Goal: Use online tool/utility: Utilize a website feature to perform a specific function

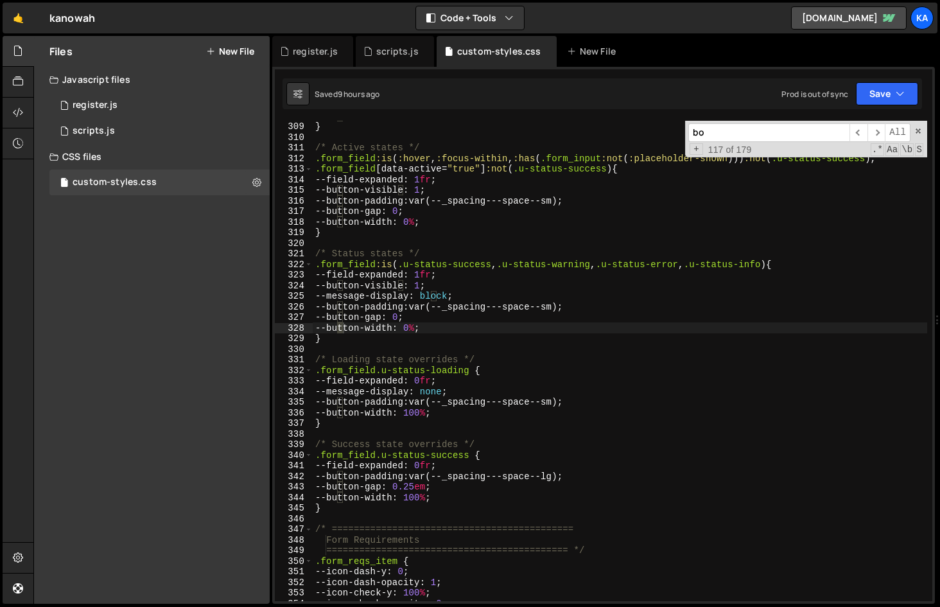
scroll to position [3797, 0]
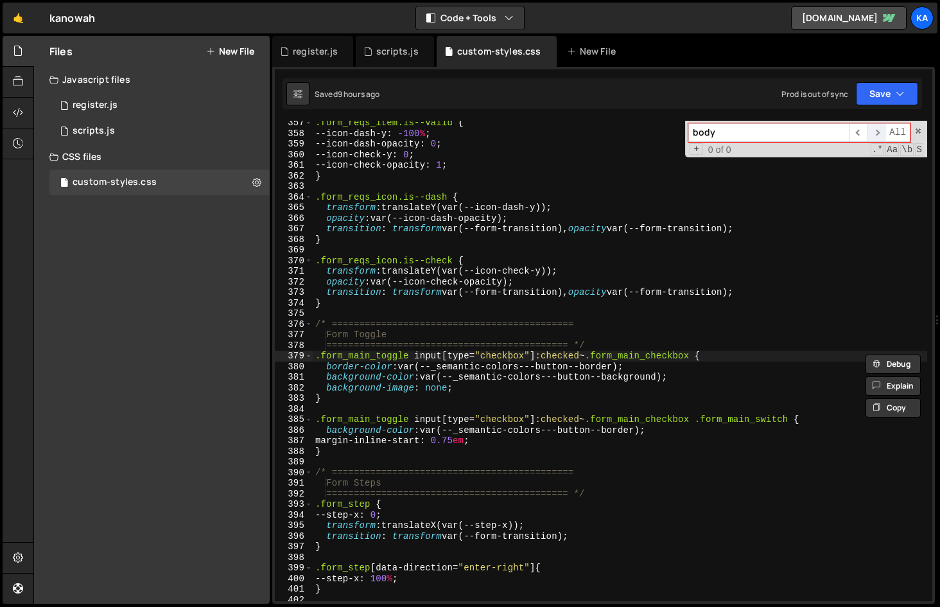
type input "body"
click at [875, 132] on span "​" at bounding box center [877, 132] width 18 height 19
click at [856, 132] on span "​" at bounding box center [859, 132] width 18 height 19
click at [791, 132] on input "body" at bounding box center [769, 132] width 161 height 19
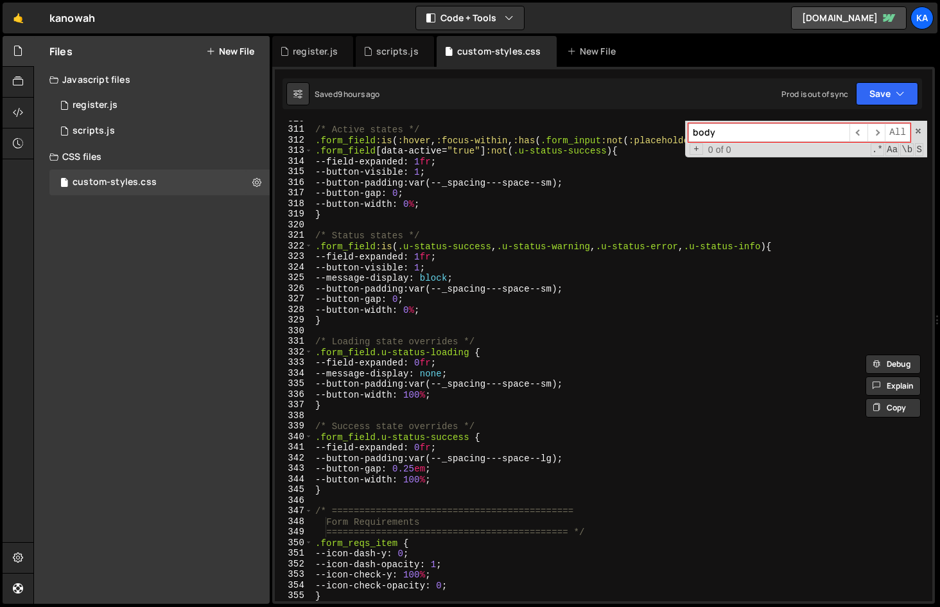
scroll to position [3260, 0]
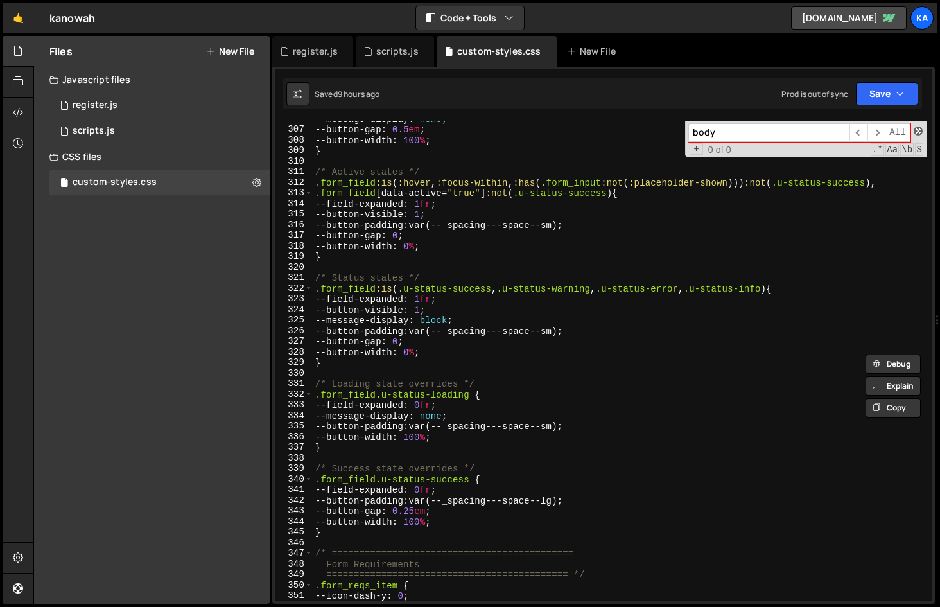
click at [920, 130] on span at bounding box center [918, 131] width 9 height 9
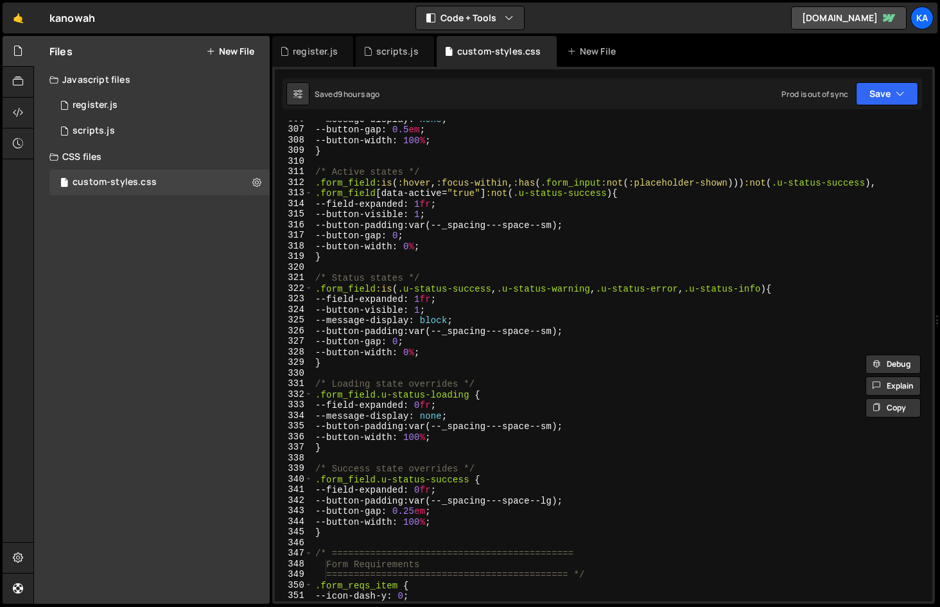
click at [526, 280] on div "--message-display : none ; --button-gap : 0.5 em ; --button-width : 100 % ; } /…" at bounding box center [620, 365] width 615 height 502
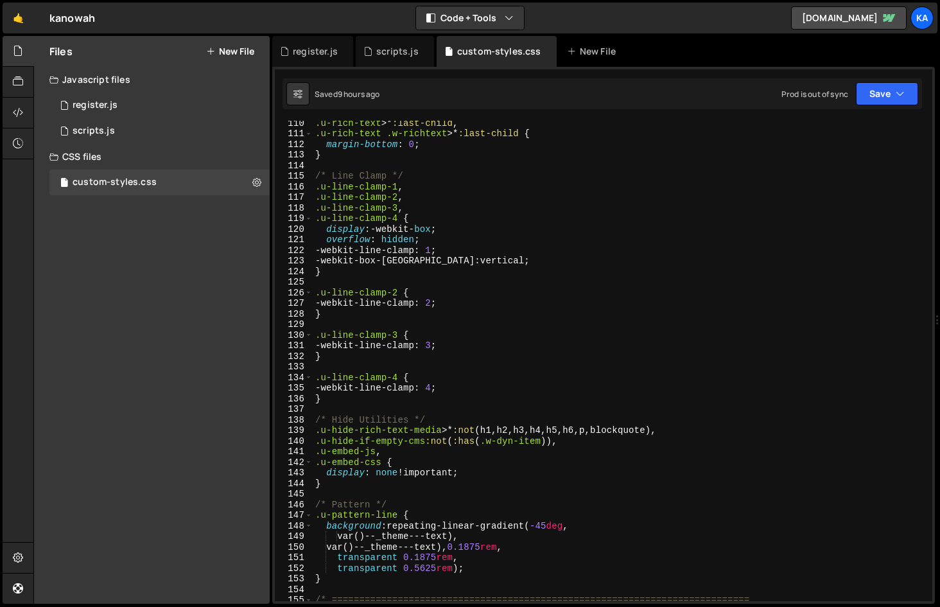
scroll to position [1179, 0]
click at [780, 179] on div ".u-rich-text >* :last-child , .u-rich-text .w-richtext >* :last-child { margin-…" at bounding box center [620, 369] width 615 height 502
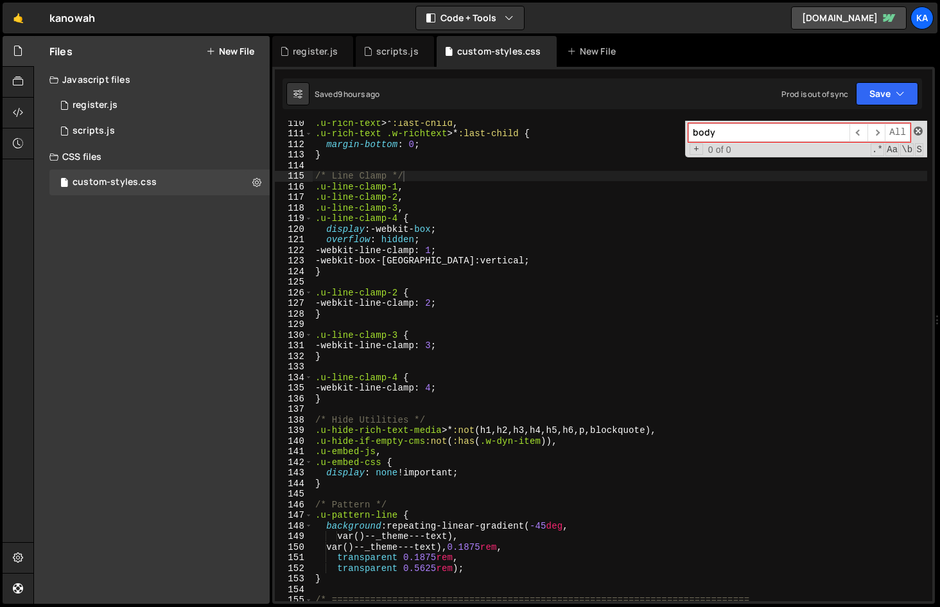
click at [921, 132] on span at bounding box center [918, 131] width 9 height 9
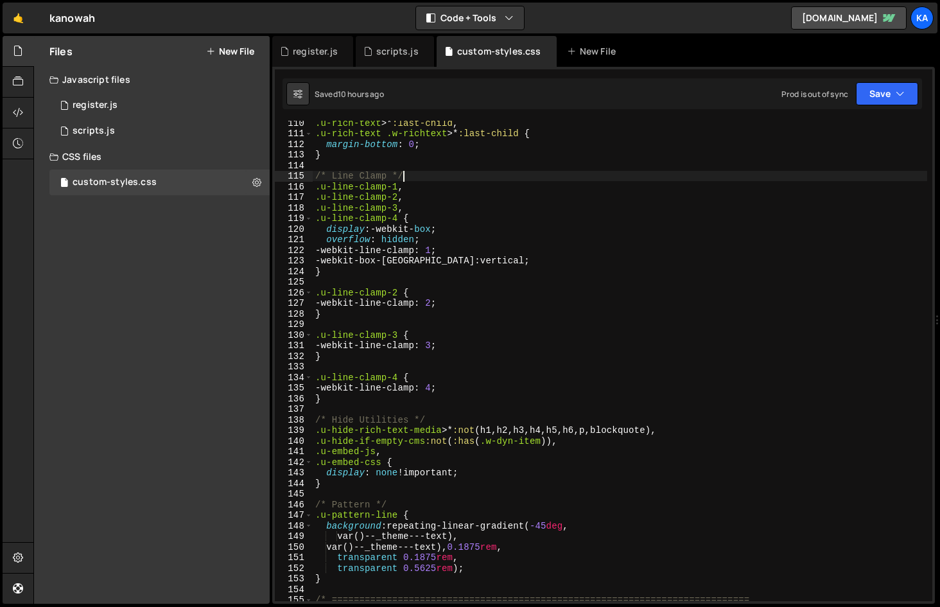
click at [540, 403] on div ".u-rich-text >* :last-child , .u-rich-text .w-richtext >* :last-child { margin-…" at bounding box center [620, 369] width 615 height 502
type textarea "}"
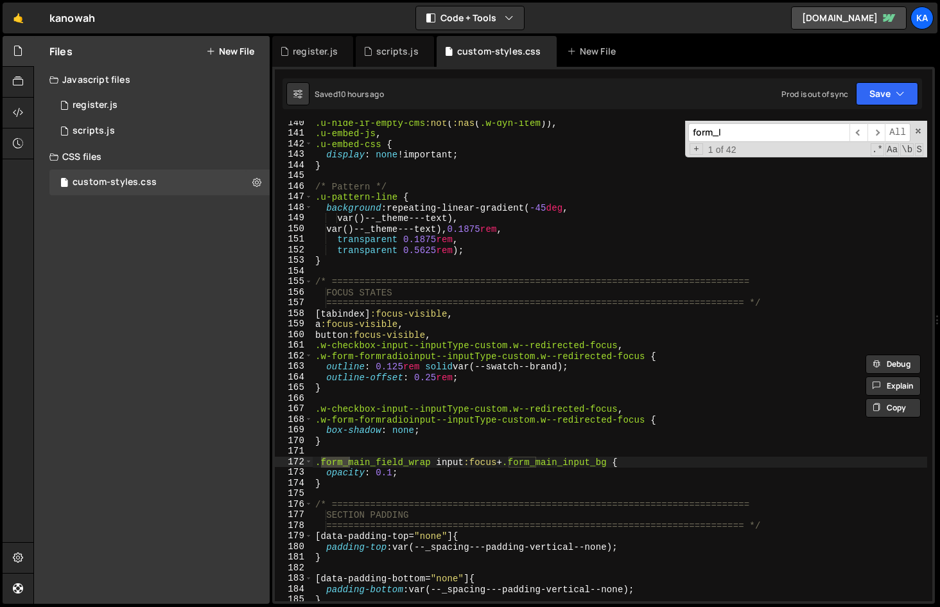
scroll to position [4253, 0]
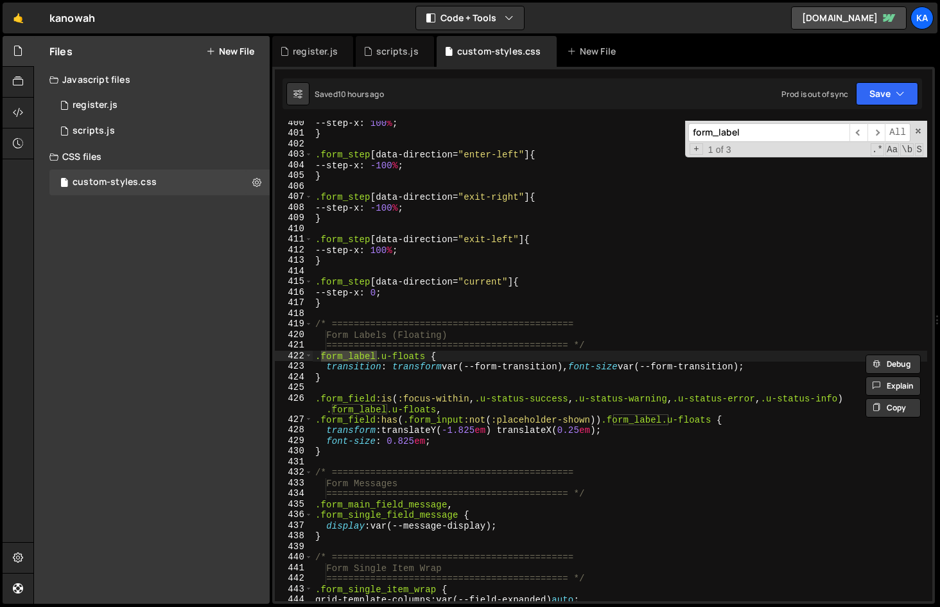
type input "form_label"
click at [476, 432] on div "--step-x : 100 % ; } .form_step [ data-direction = " enter-left " ] { --step-x …" at bounding box center [620, 369] width 615 height 502
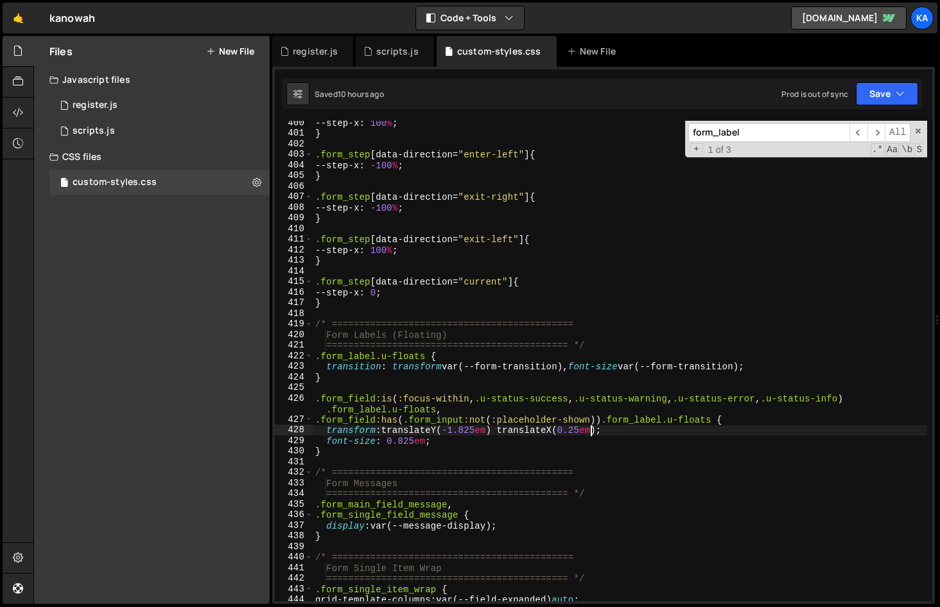
click at [593, 431] on div "--step-x : 100 % ; } .form_step [ data-direction = " enter-left " ] { --step-x …" at bounding box center [620, 369] width 615 height 502
drag, startPoint x: 597, startPoint y: 430, endPoint x: 563, endPoint y: 431, distance: 34.1
click at [563, 431] on div "--step-x : 100 % ; } .form_step [ data-direction = " enter-left " ] { --step-x …" at bounding box center [620, 369] width 615 height 502
paste textarea "var(--_spacing---padding-vertical--mini)"
click at [471, 433] on div "--step-x : 100 % ; } .form_step [ data-direction = " enter-left " ] { --step-x …" at bounding box center [620, 369] width 615 height 502
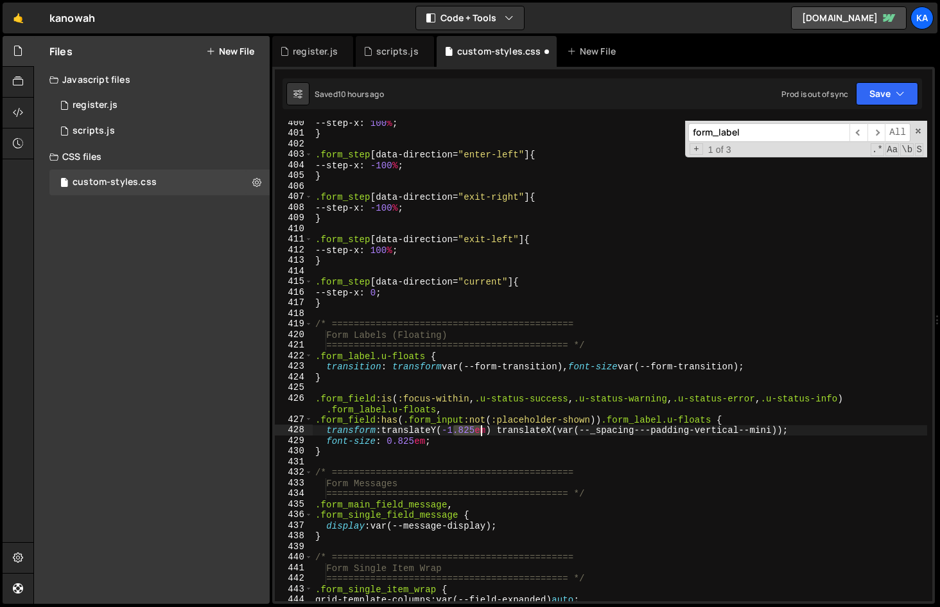
drag, startPoint x: 454, startPoint y: 430, endPoint x: 480, endPoint y: 430, distance: 25.7
click at [480, 430] on div "--step-x : 100 % ; } .form_step [ data-direction = " enter-left " ] { --step-x …" at bounding box center [620, 369] width 615 height 502
click at [542, 432] on div "--step-x : 100 % ; } .form_step [ data-direction = " enter-left " ] { --step-x …" at bounding box center [620, 369] width 615 height 502
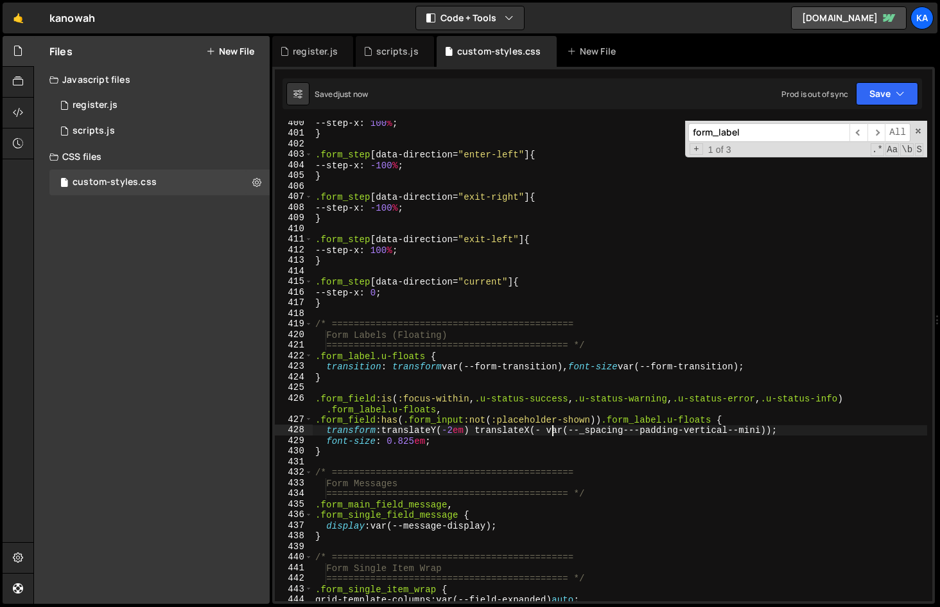
click at [550, 432] on div "--step-x : 100 % ; } .form_step [ data-direction = " enter-left " ] { --step-x …" at bounding box center [620, 369] width 615 height 502
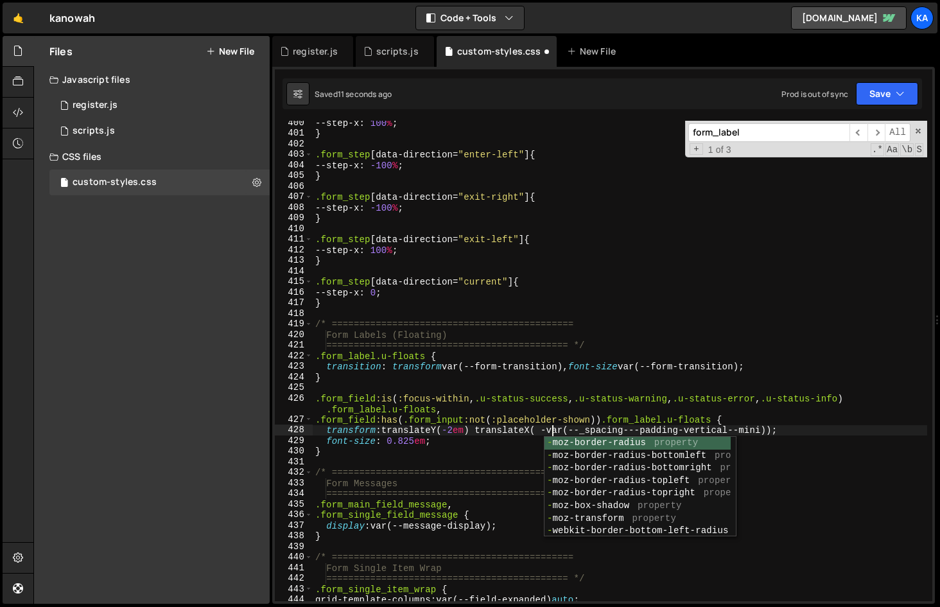
scroll to position [0, 17]
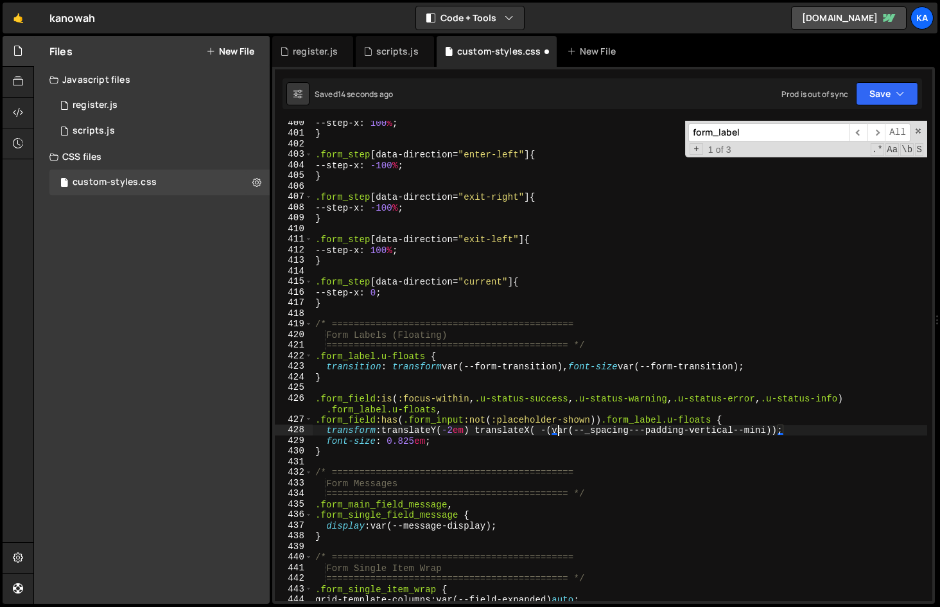
click at [778, 430] on div "--step-x : 100 % ; } .form_step [ data-direction = " enter-left " ] { --step-x …" at bounding box center [620, 369] width 615 height 502
click at [552, 430] on div "--step-x : 100 % ; } .form_step [ data-direction = " enter-left " ] { --step-x …" at bounding box center [620, 369] width 615 height 502
click at [765, 432] on div "--step-x : 100 % ; } .form_step [ data-direction = " enter-left " ] { --step-x …" at bounding box center [620, 369] width 615 height 502
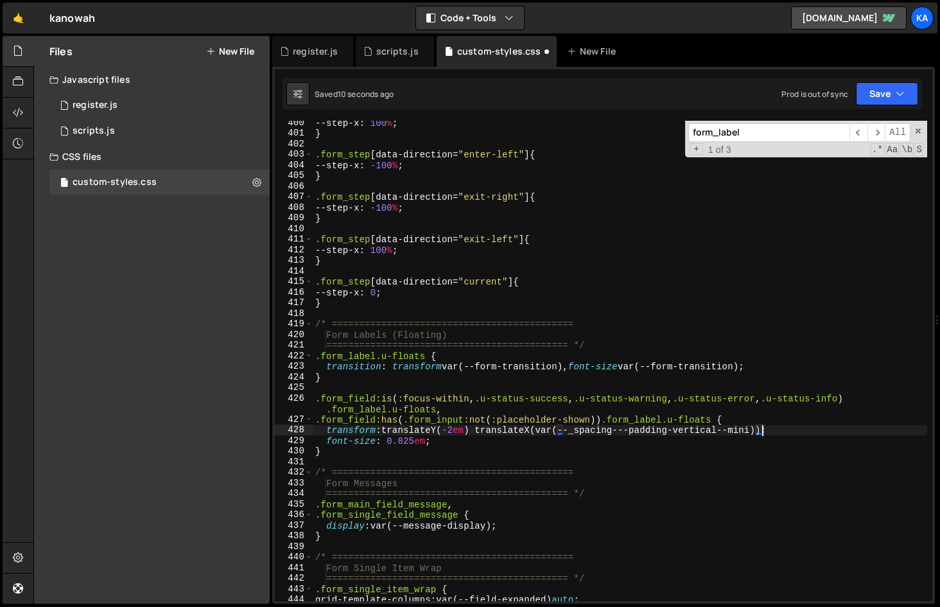
click at [800, 436] on div "--step-x : 100 % ; } .form_step [ data-direction = " enter-left " ] { --step-x …" at bounding box center [620, 369] width 615 height 502
click at [484, 430] on div "--step-x : 100 % ; } .form_step [ data-direction = " enter-left " ] { --step-x …" at bounding box center [620, 369] width 615 height 502
drag, startPoint x: 480, startPoint y: 430, endPoint x: 768, endPoint y: 430, distance: 287.1
click at [768, 430] on div "--step-x : 100 % ; } .form_step [ data-direction = " enter-left " ] { --step-x …" at bounding box center [620, 369] width 615 height 502
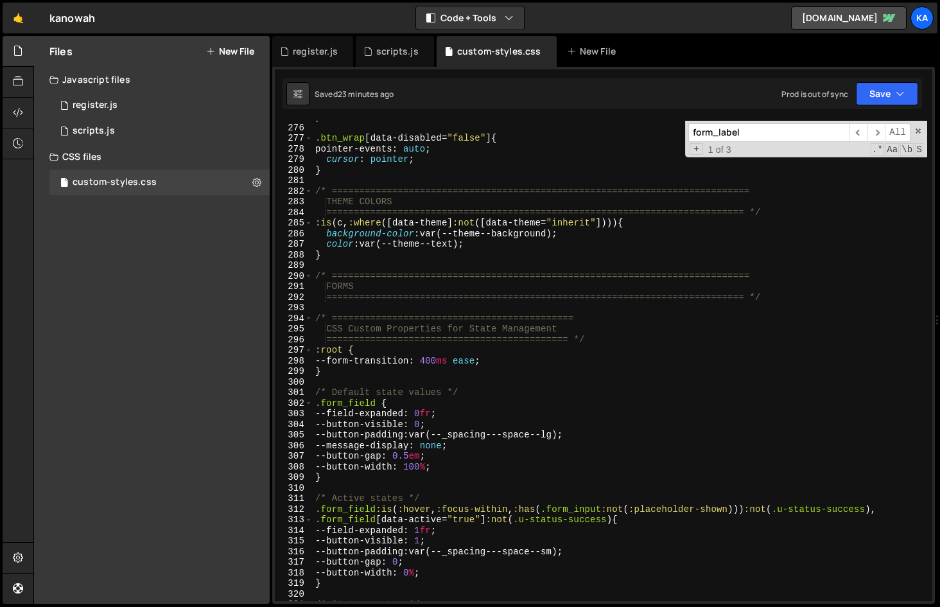
scroll to position [2952, 0]
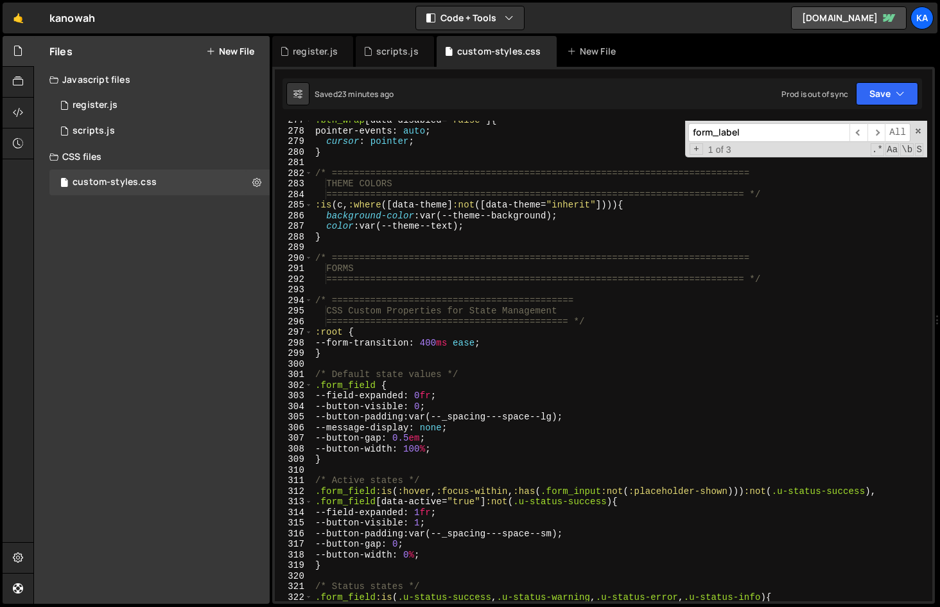
click at [412, 378] on div ".btn_wrap [ data-disabled = " false " ] { pointer-events : auto ; cursor : poin…" at bounding box center [620, 366] width 615 height 502
click at [461, 446] on div ".btn_wrap [ data-disabled = " false " ] { pointer-events : auto ; cursor : poin…" at bounding box center [620, 366] width 615 height 502
type textarea "--button-width: 100%;"
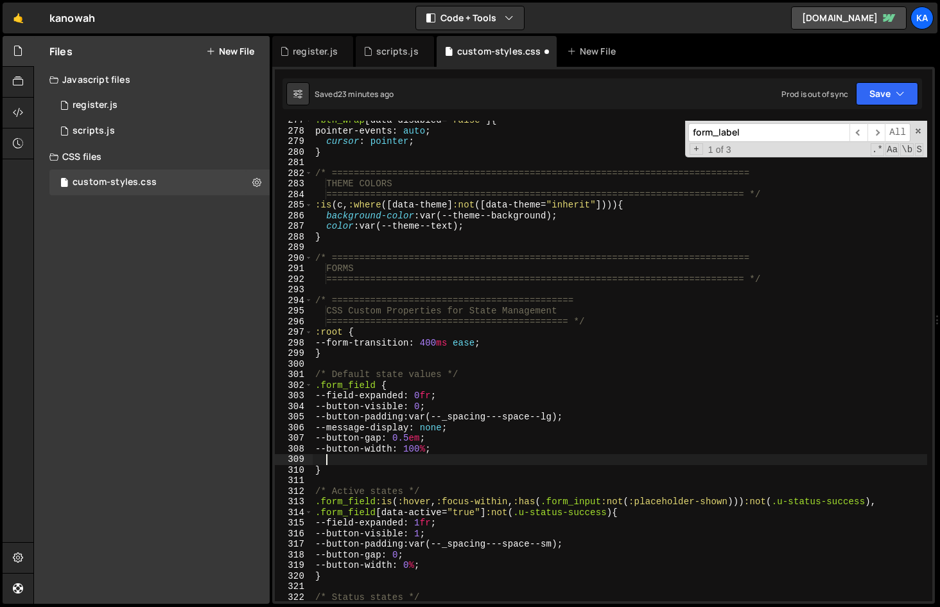
scroll to position [0, 0]
paste textarea "font-size: 1em;"
type textarea "font-size: 1em;"
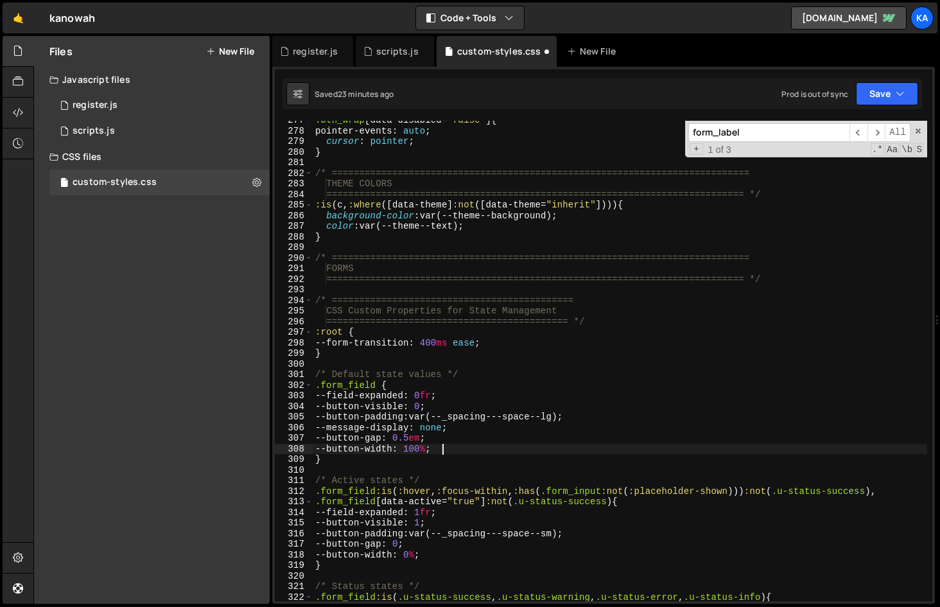
click at [342, 460] on div ".btn_wrap [ data-disabled = " false " ] { pointer-events : auto ; cursor : poin…" at bounding box center [620, 366] width 615 height 502
type textarea "}"
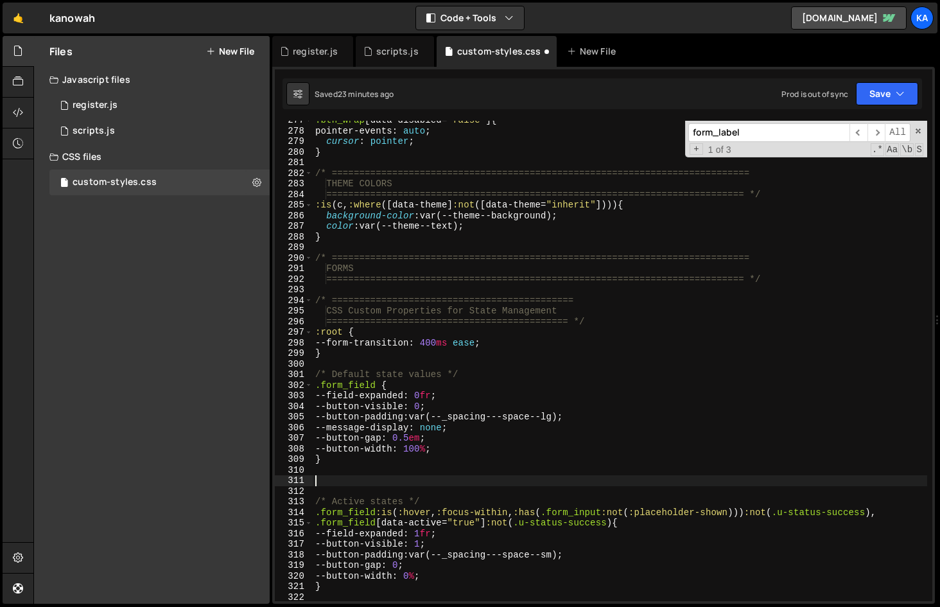
paste textarea "font-size: 1em;"
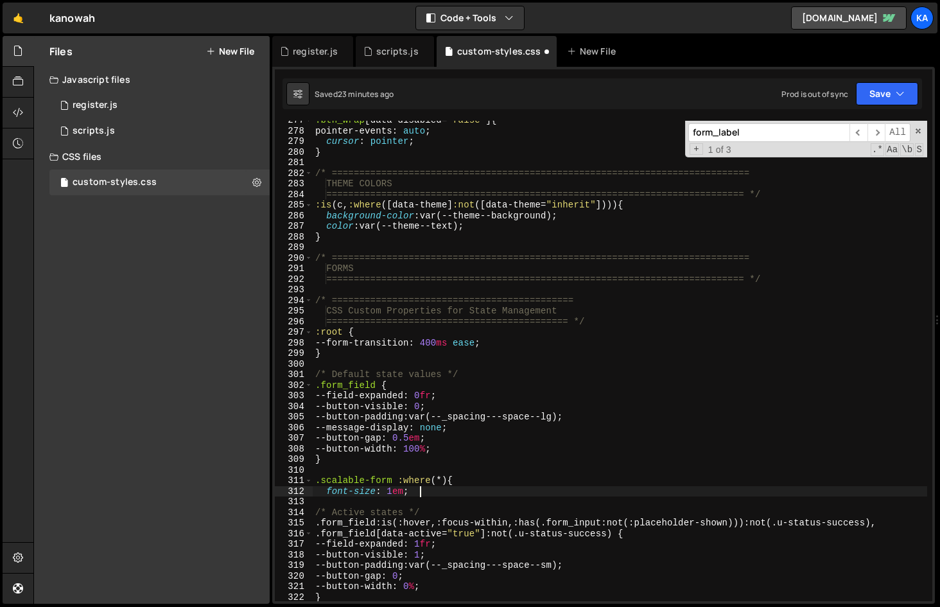
type textarea "font-size: 1em;"
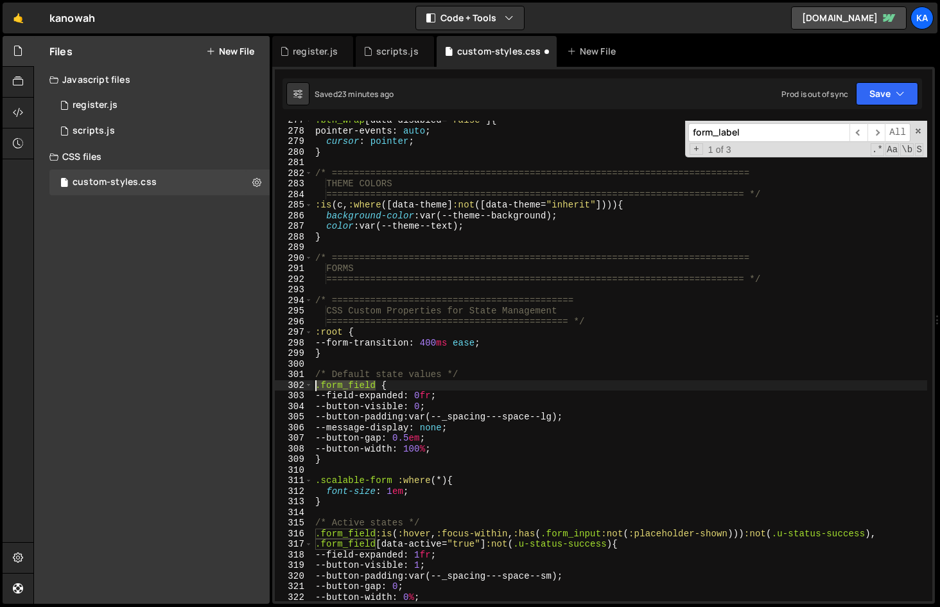
drag, startPoint x: 378, startPoint y: 383, endPoint x: 315, endPoint y: 383, distance: 62.3
click at [315, 383] on div ".btn_wrap [ data-disabled = " false " ] { pointer-events : auto ; cursor : poin…" at bounding box center [620, 366] width 615 height 502
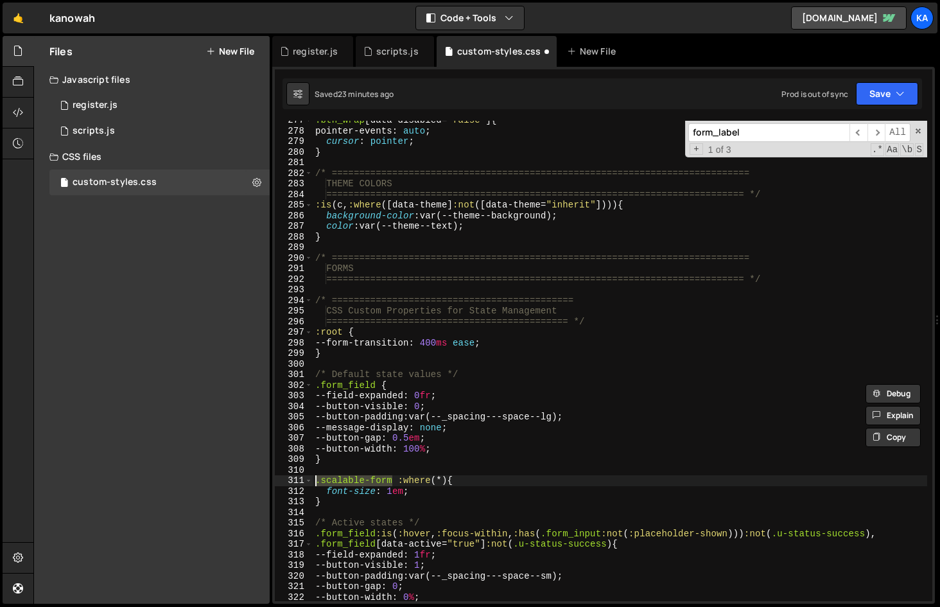
drag, startPoint x: 393, startPoint y: 481, endPoint x: 315, endPoint y: 480, distance: 77.7
click at [315, 480] on div ".btn_wrap [ data-disabled = " false " ] { pointer-events : auto ; cursor : poin…" at bounding box center [620, 366] width 615 height 502
paste textarea "form_field"
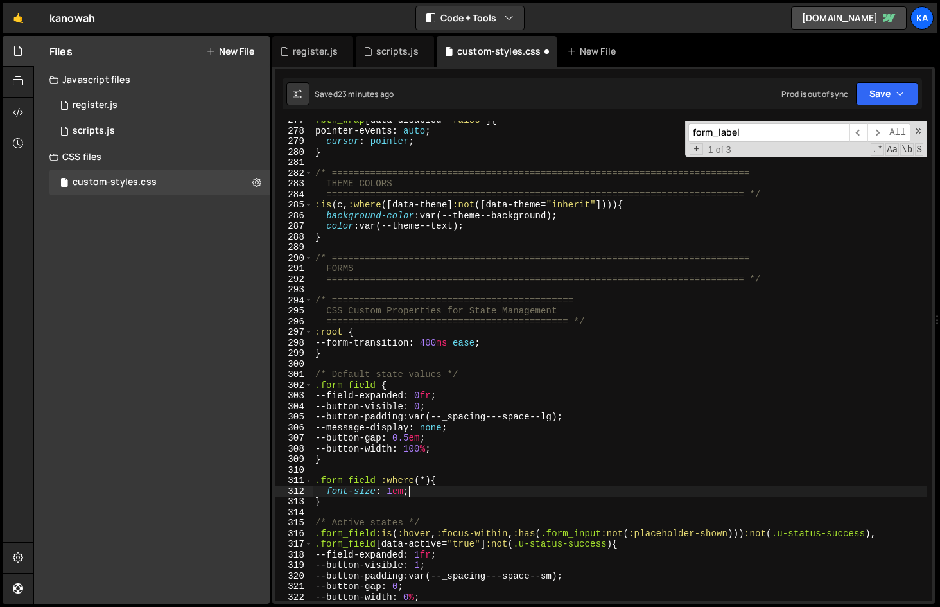
click at [461, 493] on div ".btn_wrap [ data-disabled = " false " ] { pointer-events : auto ; cursor : poin…" at bounding box center [620, 366] width 615 height 502
type textarea "font-size: 1em;"
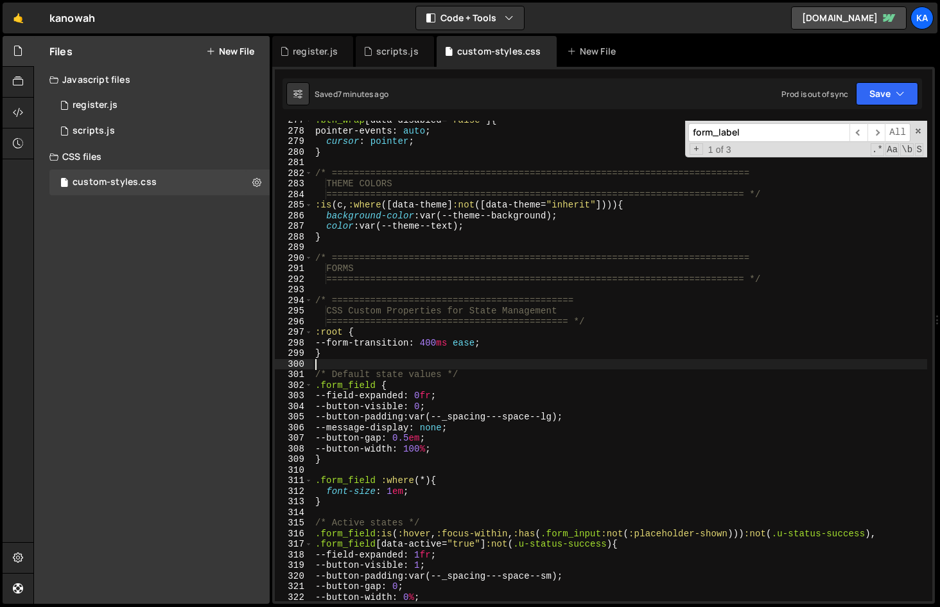
click at [579, 369] on div ".btn_wrap [ data-disabled = " false " ] { pointer-events : auto ; cursor : poin…" at bounding box center [620, 366] width 615 height 502
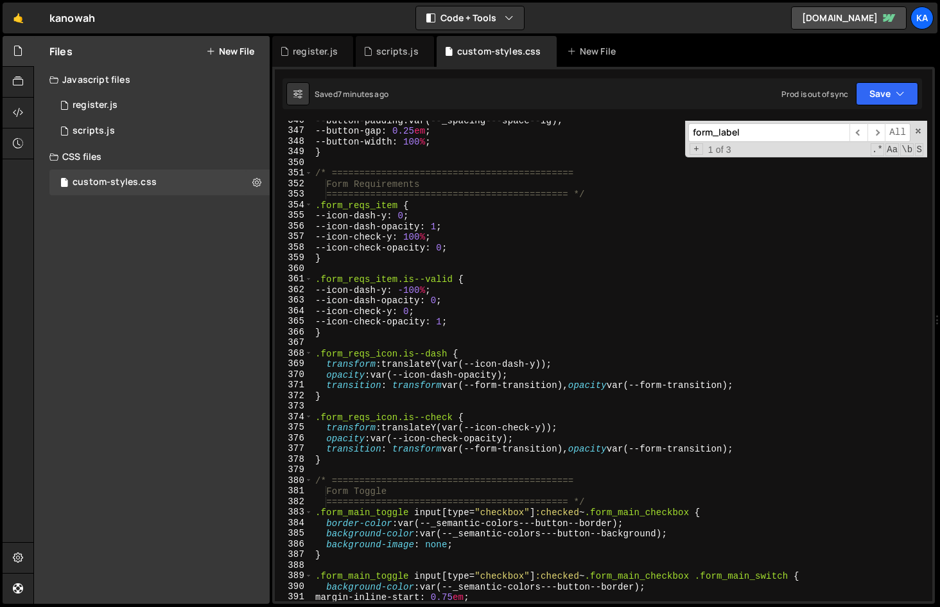
scroll to position [3683, 0]
drag, startPoint x: 758, startPoint y: 132, endPoint x: 536, endPoint y: 120, distance: 221.9
click at [536, 121] on div "--button-padding : var(--_spacing---space--lg) ; --button-gap : 0.25 em ; --but…" at bounding box center [620, 361] width 615 height 480
click at [776, 128] on input "form_label" at bounding box center [769, 132] width 161 height 19
drag, startPoint x: 776, startPoint y: 130, endPoint x: 554, endPoint y: 114, distance: 222.1
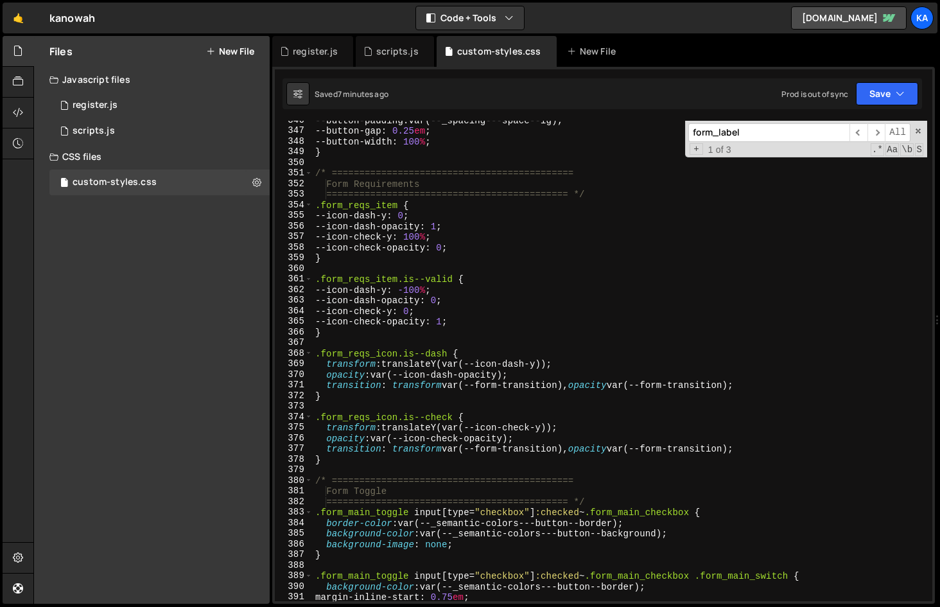
click at [555, 115] on div "1 Type cmd + s to save your Javascript file. הההההההההההההההההההההההההההההההההה…" at bounding box center [603, 335] width 663 height 537
paste input "u-floats"
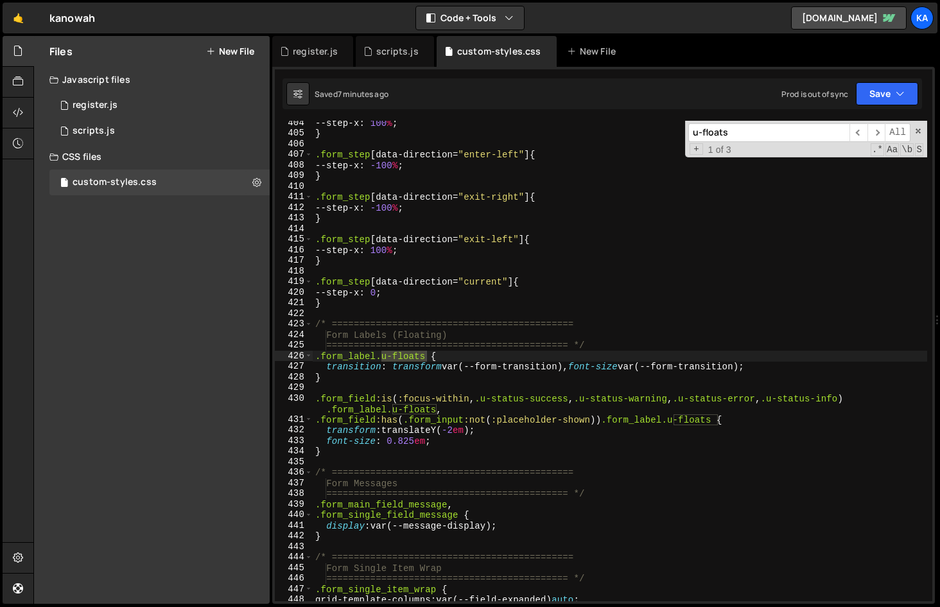
scroll to position [4296, 0]
type input "u-floats"
click at [453, 435] on div "--step-x : 100 % ; } .form_step [ data-direction = " enter-left " ] { --step-x …" at bounding box center [620, 369] width 615 height 502
click at [408, 439] on div "--step-x : 100 % ; } .form_step [ data-direction = " enter-left " ] { --step-x …" at bounding box center [620, 369] width 615 height 502
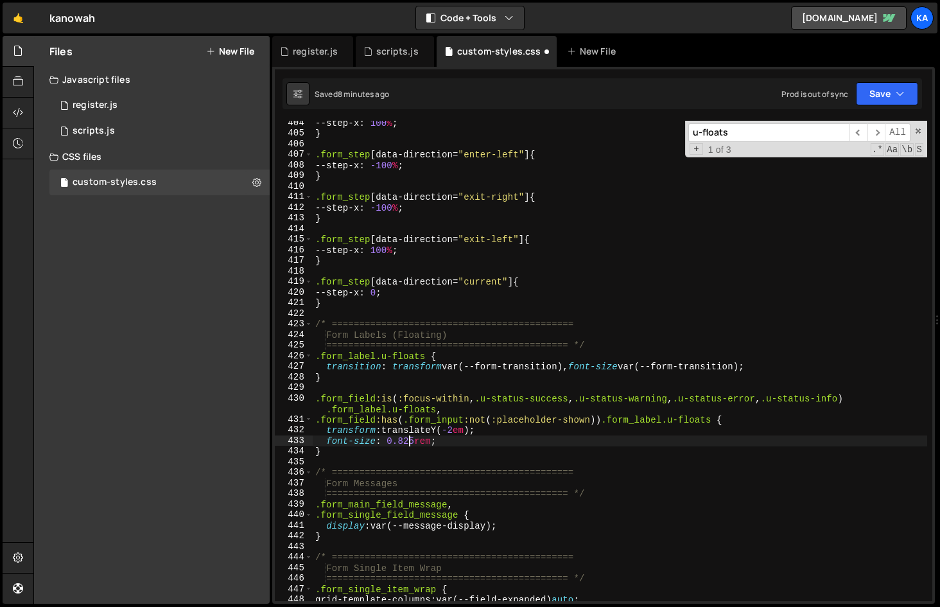
click at [407, 441] on div "--step-x : 100 % ; } .form_step [ data-direction = " enter-left " ] { --step-x …" at bounding box center [620, 369] width 615 height 502
click at [441, 443] on div "--step-x : 100 % ; } .form_step [ data-direction = " enter-left " ] { --step-x …" at bounding box center [620, 369] width 615 height 502
click at [455, 432] on div "--step-x : 100 % ; } .form_step [ data-direction = " enter-left " ] { --step-x …" at bounding box center [620, 369] width 615 height 502
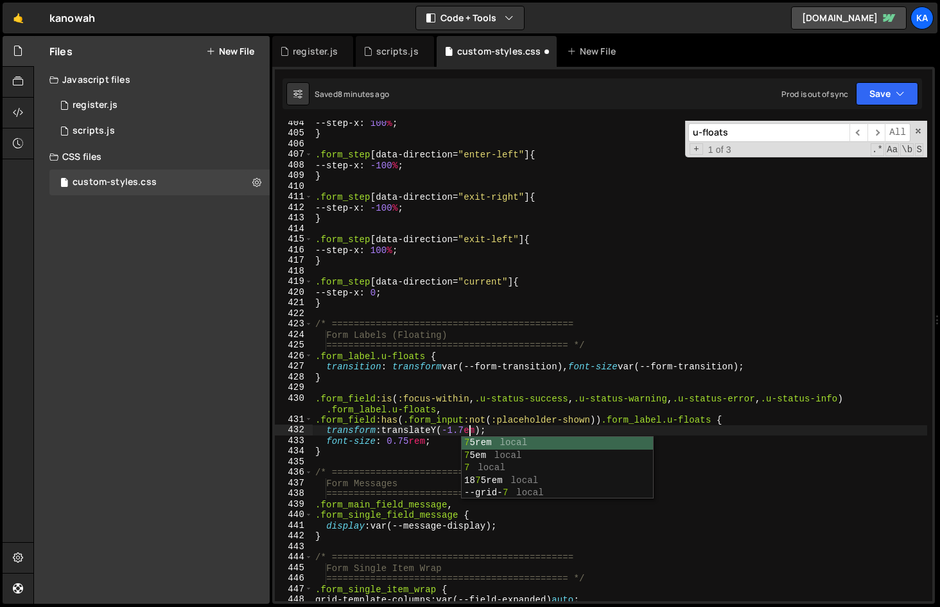
scroll to position [0, 11]
click at [523, 428] on div "--step-x : 100 % ; } .form_step [ data-direction = " enter-left " ] { --step-x …" at bounding box center [620, 369] width 615 height 502
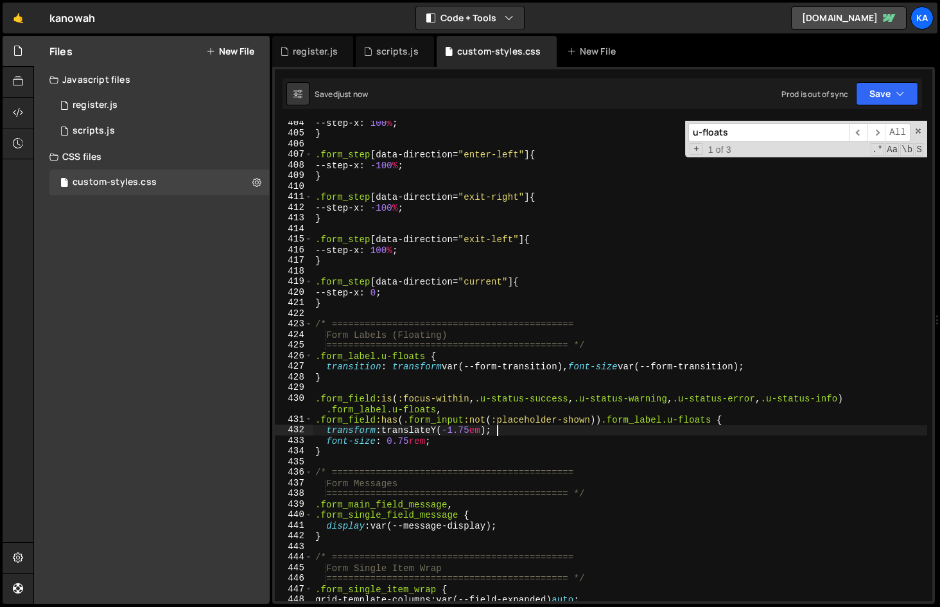
click at [515, 426] on div "--step-x : 100 % ; } .form_step [ data-direction = " enter-left " ] { --step-x …" at bounding box center [620, 369] width 615 height 502
click at [475, 432] on div "--step-x : 100 % ; } .form_step [ data-direction = " enter-left " ] { --step-x …" at bounding box center [620, 369] width 615 height 502
click at [550, 404] on div "--step-x : 100 % ; } .form_step [ data-direction = " enter-left " ] { --step-x …" at bounding box center [620, 369] width 615 height 502
click at [750, 135] on input "u-floats" at bounding box center [769, 132] width 161 height 19
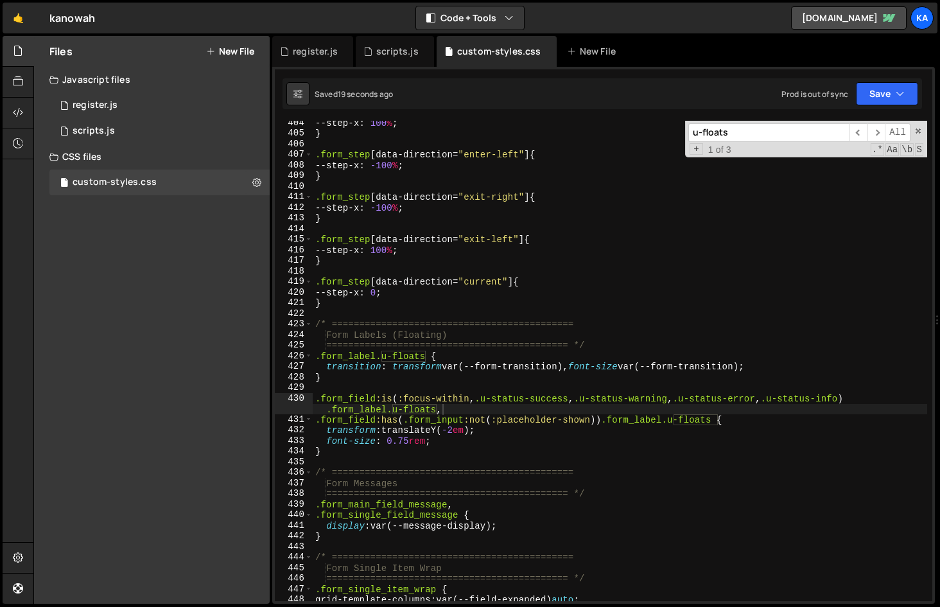
click at [459, 432] on div "--step-x : 100 % ; } .form_step [ data-direction = " enter-left " ] { --step-x …" at bounding box center [620, 369] width 615 height 502
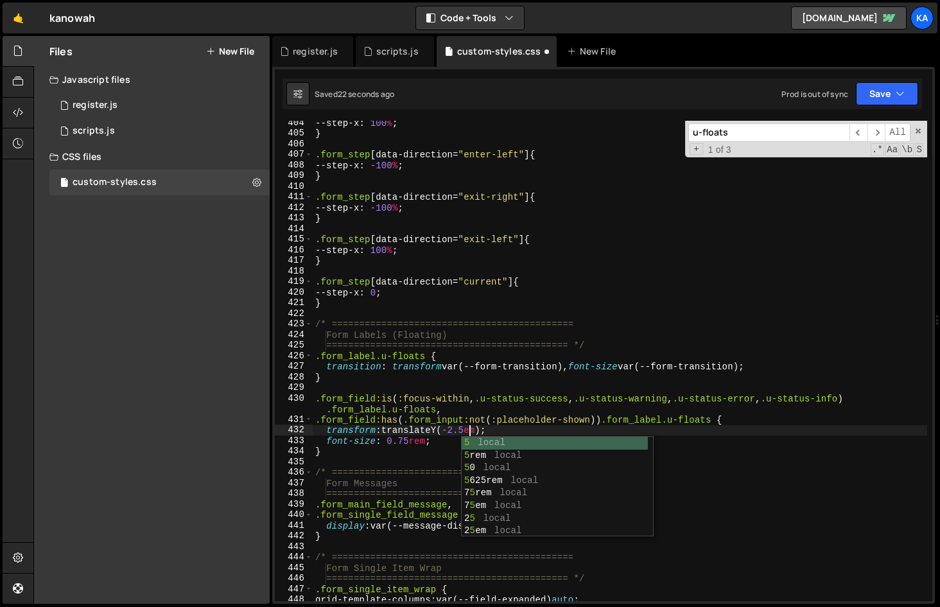
click at [550, 428] on div "--step-x : 100 % ; } .form_step [ data-direction = " enter-left " ] { --step-x …" at bounding box center [620, 369] width 615 height 502
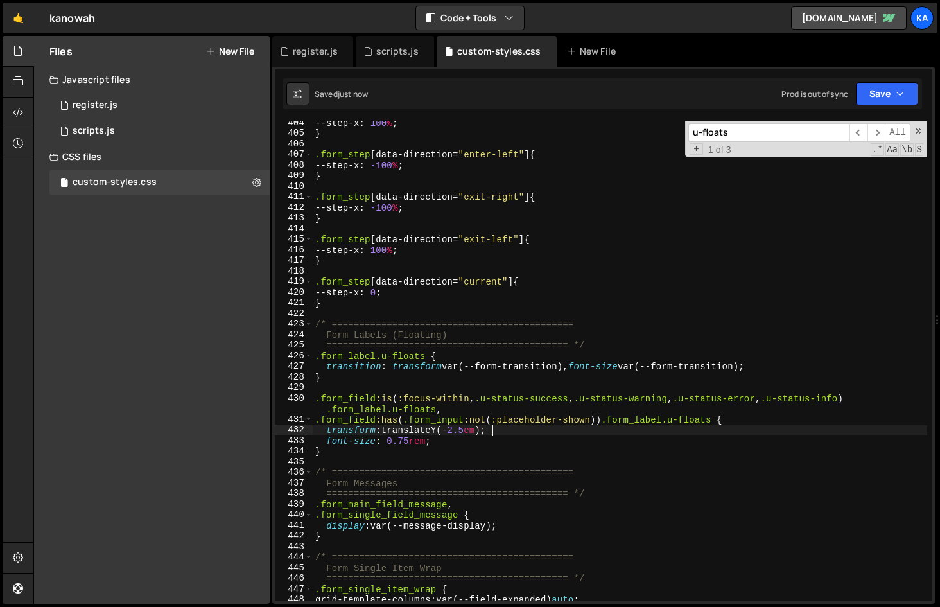
click at [464, 435] on div "--step-x : 100 % ; } .form_step [ data-direction = " enter-left " ] { --step-x …" at bounding box center [620, 369] width 615 height 502
click at [525, 396] on div "--step-x : 100 % ; } .form_step [ data-direction = " enter-left " ] { --step-x …" at bounding box center [620, 369] width 615 height 502
click at [491, 447] on div "--step-x : 100 % ; } .form_step [ data-direction = " enter-left " ] { --step-x …" at bounding box center [620, 369] width 615 height 502
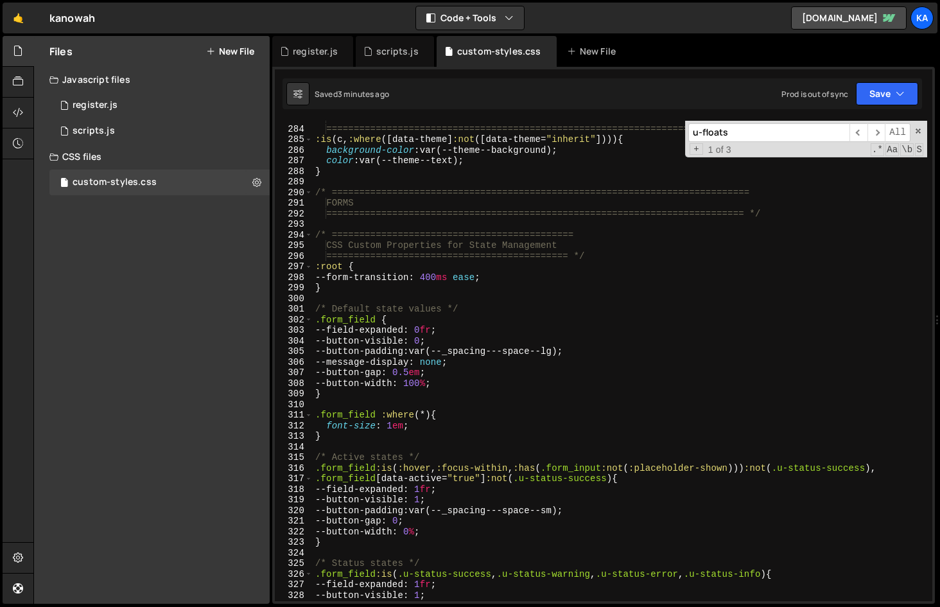
scroll to position [2937, 0]
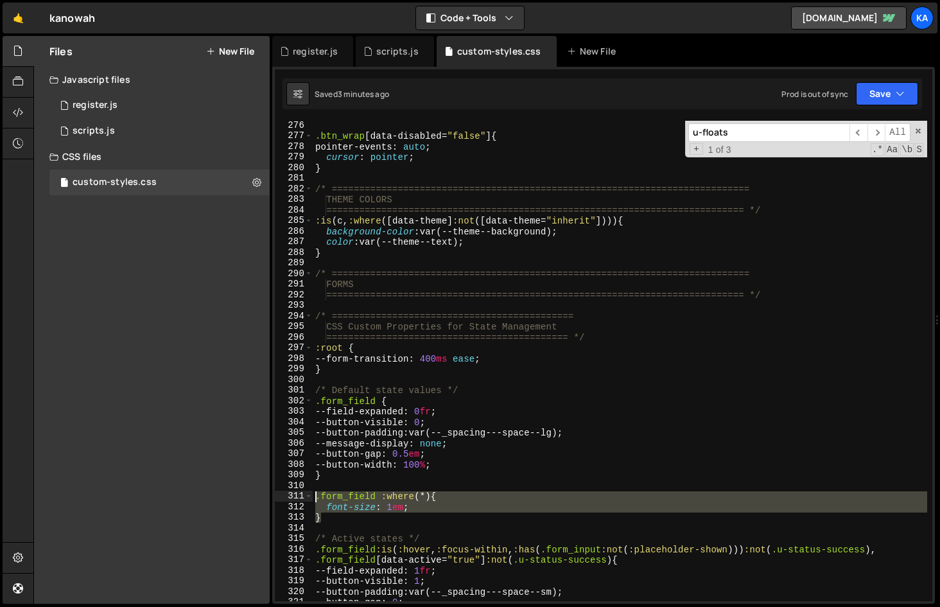
drag, startPoint x: 345, startPoint y: 516, endPoint x: 293, endPoint y: 493, distance: 57.2
click at [293, 493] on div "} 276 277 278 279 280 281 282 283 284 285 286 287 288 289 290 291 292 293 294 2…" at bounding box center [604, 361] width 658 height 480
type textarea ".form_field :where(*) { font-size: 1em;"
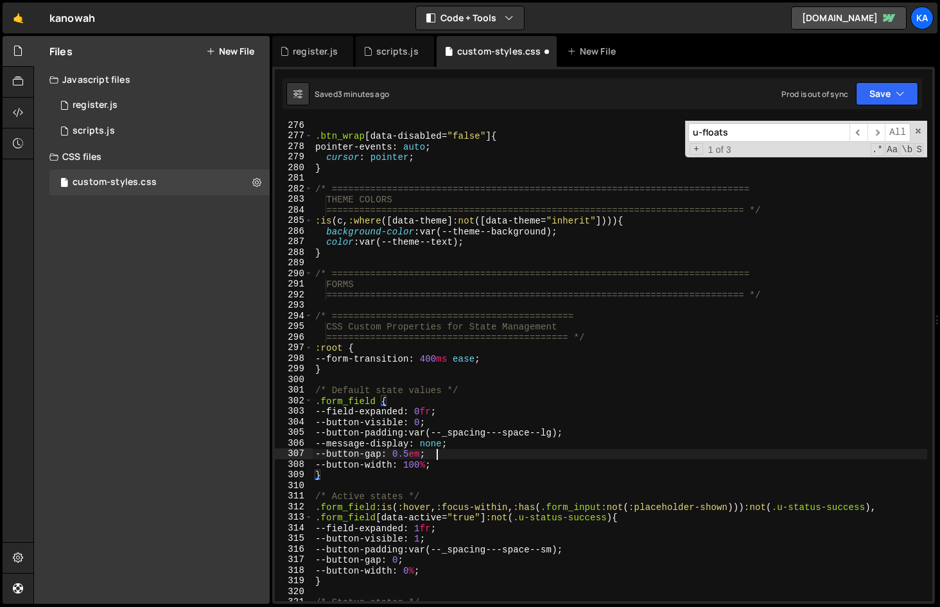
click at [491, 459] on div ".btn_wrap [ data-disabled = " false " ] { pointer-events : auto ; cursor : poin…" at bounding box center [620, 371] width 615 height 502
click at [739, 353] on div ".btn_wrap [ data-disabled = " false " ] { pointer-events : auto ; cursor : poin…" at bounding box center [620, 371] width 615 height 502
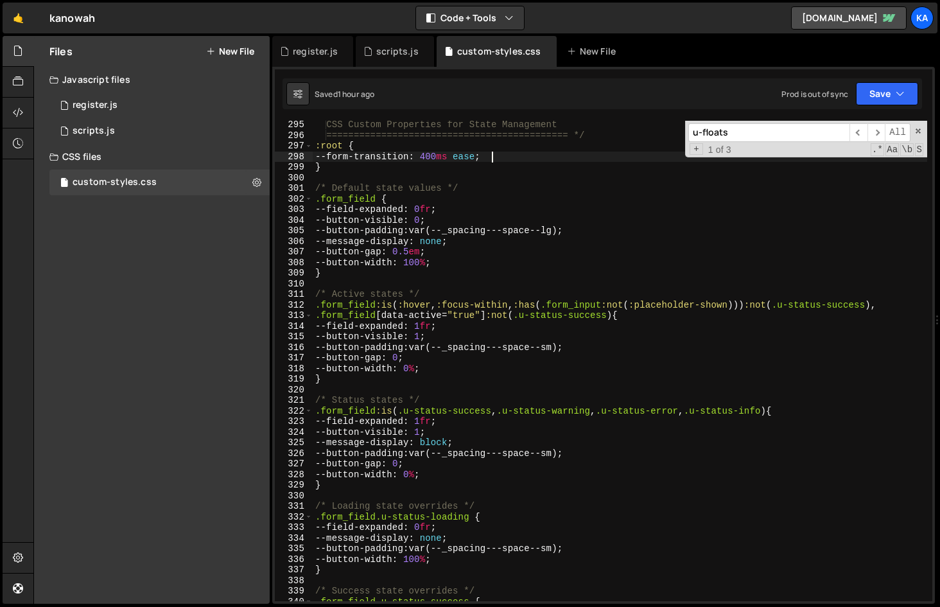
scroll to position [3138, 0]
click at [683, 365] on div "CSS Custom Properties for State Management ====================================…" at bounding box center [620, 370] width 615 height 502
click at [750, 130] on input "u-floats" at bounding box center [769, 132] width 161 height 19
click at [766, 134] on input "u-floats" at bounding box center [769, 132] width 161 height 19
click at [877, 133] on span "​" at bounding box center [877, 132] width 18 height 19
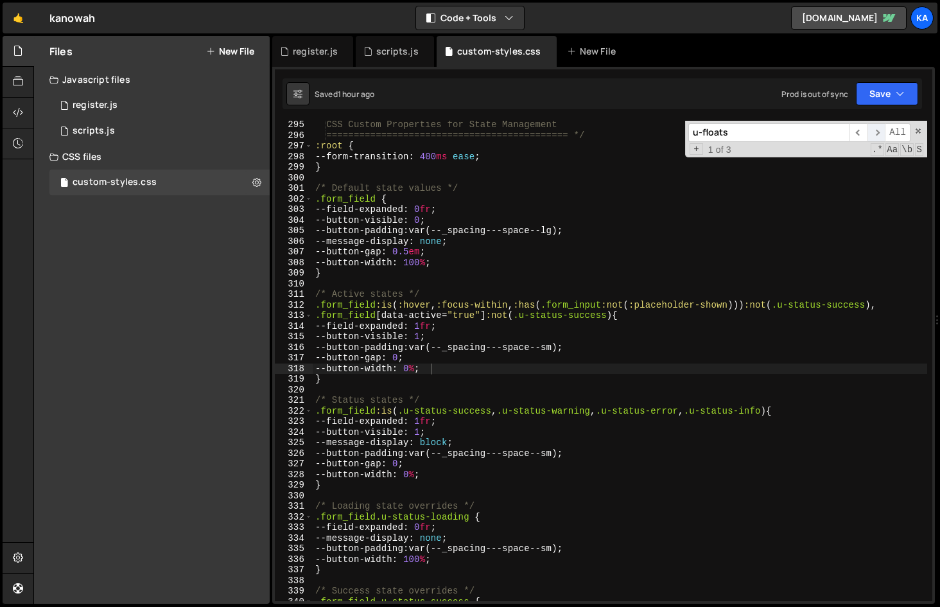
scroll to position [4253, 0]
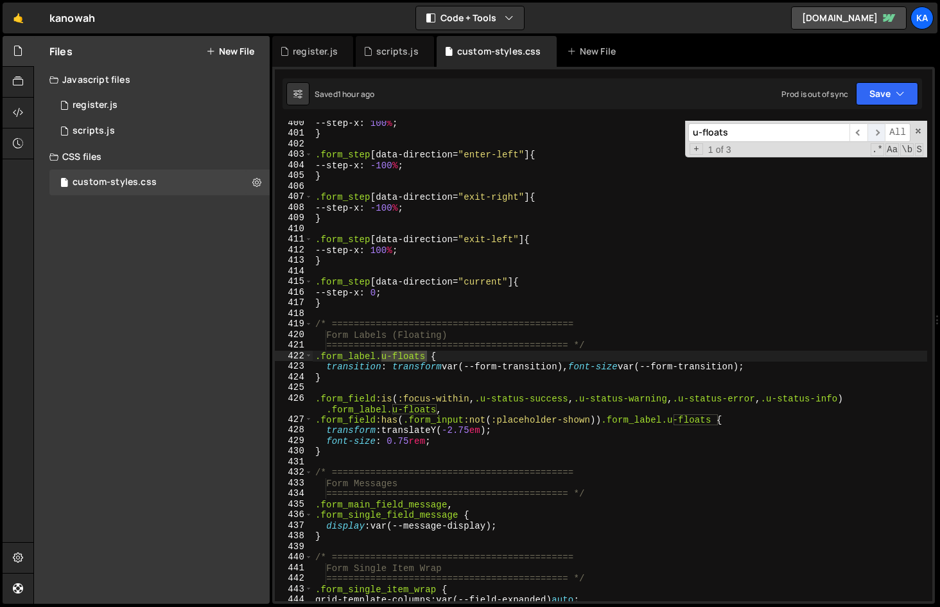
click at [877, 133] on span "​" at bounding box center [877, 132] width 18 height 19
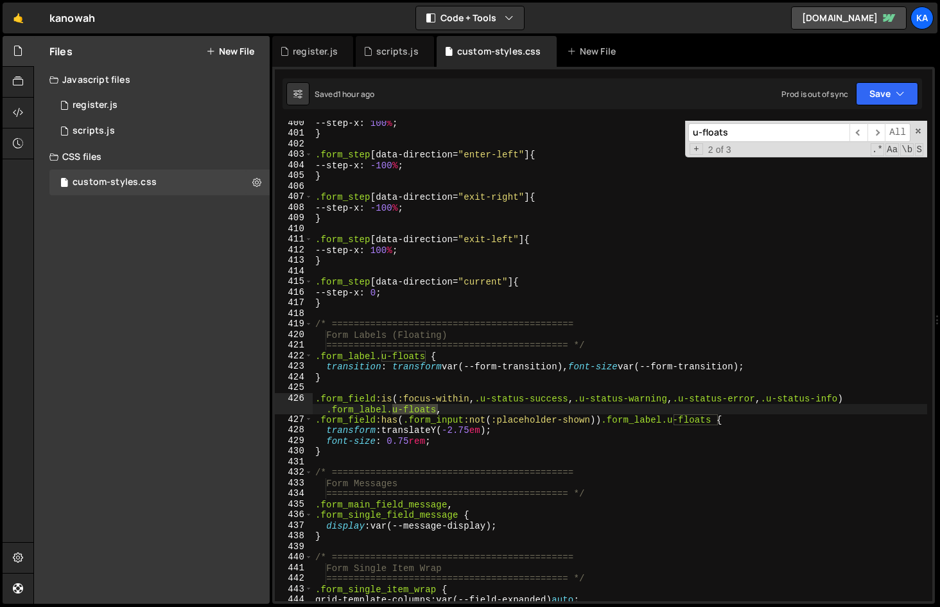
click at [463, 432] on div "--step-x : 100 % ; } .form_step [ data-direction = " enter-left " ] { --step-x …" at bounding box center [620, 369] width 615 height 502
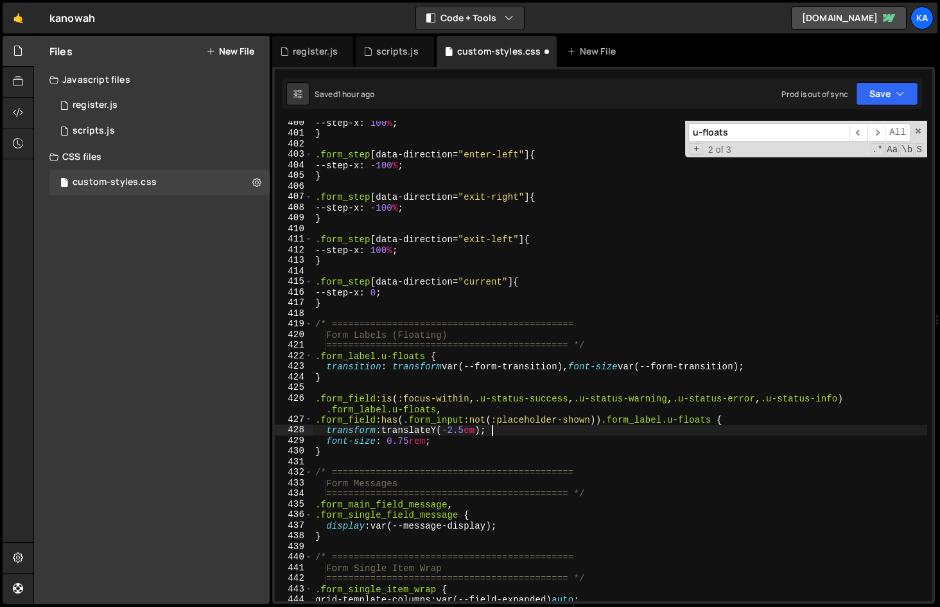
click at [510, 432] on div "--step-x : 100 % ; } .form_step [ data-direction = " enter-left " ] { --step-x …" at bounding box center [620, 369] width 615 height 502
click at [433, 443] on div "--step-x : 100 % ; } .form_step [ data-direction = " enter-left " ] { --step-x …" at bounding box center [620, 369] width 615 height 502
click at [417, 444] on div "--step-x : 100 % ; } .form_step [ data-direction = " enter-left " ] { --step-x …" at bounding box center [620, 369] width 615 height 502
click at [471, 442] on div "--step-x : 100 % ; } .form_step [ data-direction = " enter-left " ] { --step-x …" at bounding box center [620, 369] width 615 height 502
click at [471, 439] on div "--step-x : 100 % ; } .form_step [ data-direction = " enter-left " ] { --step-x …" at bounding box center [620, 369] width 615 height 502
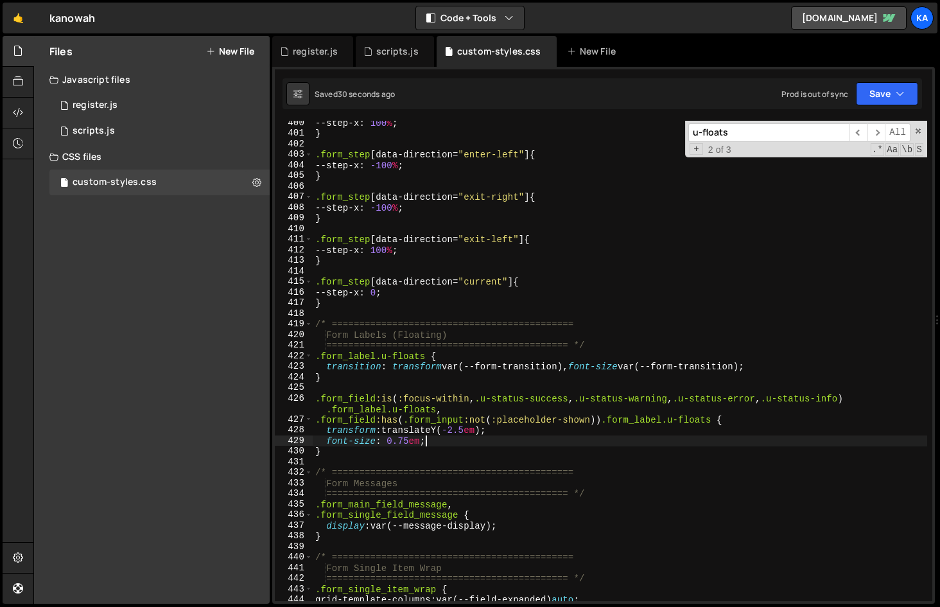
click at [466, 434] on div "--step-x : 100 % ; } .form_step [ data-direction = " enter-left " ] { --step-x …" at bounding box center [620, 369] width 615 height 502
type textarea "transform: translateY(-2em);"
